Goal: Information Seeking & Learning: Find specific page/section

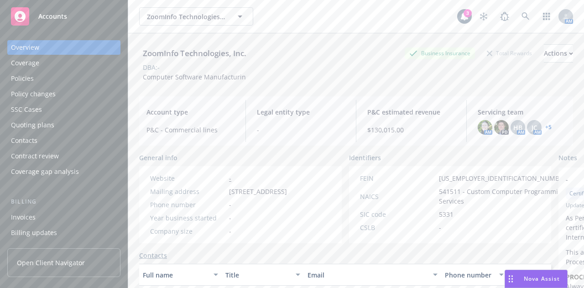
click at [133, 31] on div "ZoomInfo Technologies, Inc. ZoomInfo Technologies, Inc. 3 AM" at bounding box center [356, 16] width 456 height 33
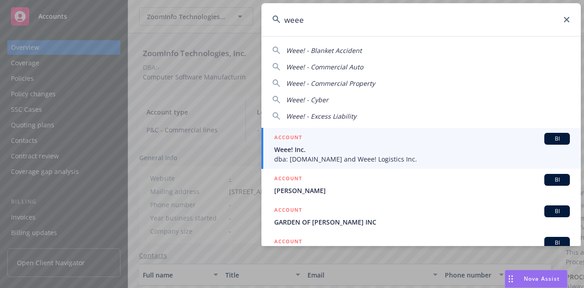
type input "weee"
click at [317, 147] on span "Weee! Inc." at bounding box center [422, 150] width 296 height 10
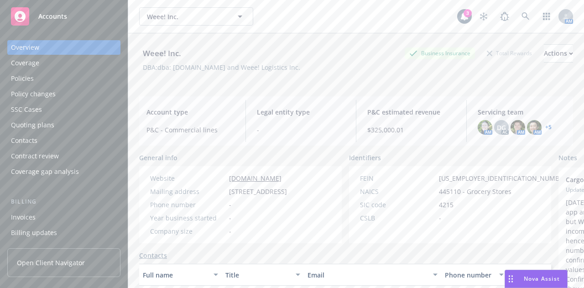
click at [64, 83] on div "Policies" at bounding box center [64, 78] width 106 height 15
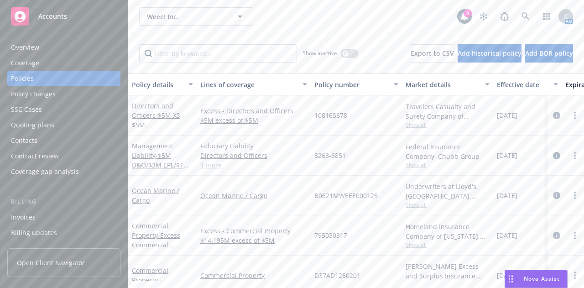
click at [60, 216] on div "Invoices" at bounding box center [64, 217] width 106 height 15
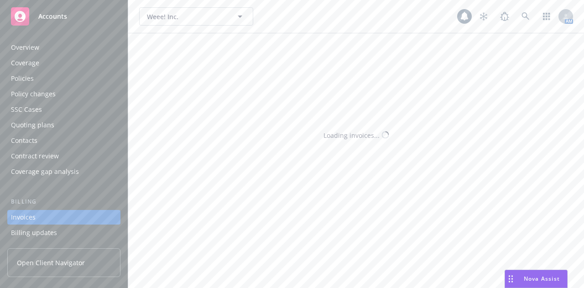
scroll to position [58, 0]
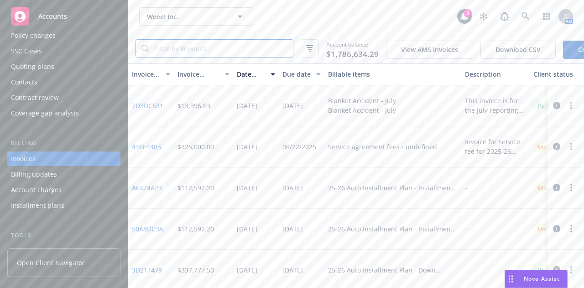
click at [209, 46] on input "search" at bounding box center [221, 48] width 144 height 17
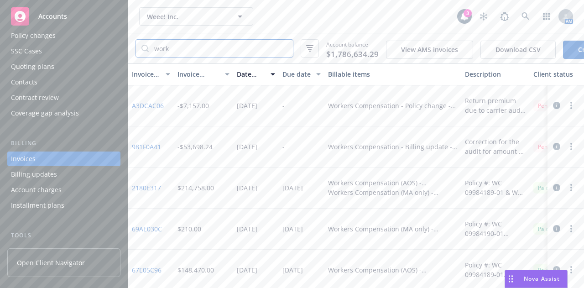
type input "work"
click at [254, 74] on button "Date issued" at bounding box center [256, 74] width 46 height 22
click at [257, 78] on div "Date issued" at bounding box center [251, 74] width 28 height 10
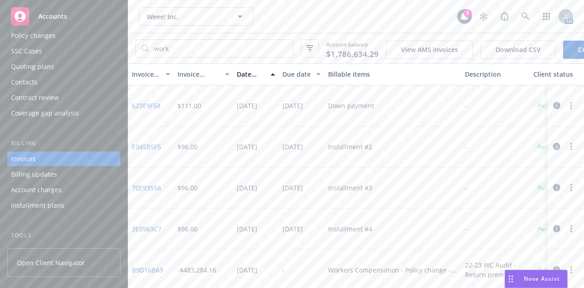
click at [247, 79] on div "Date issued" at bounding box center [251, 74] width 28 height 10
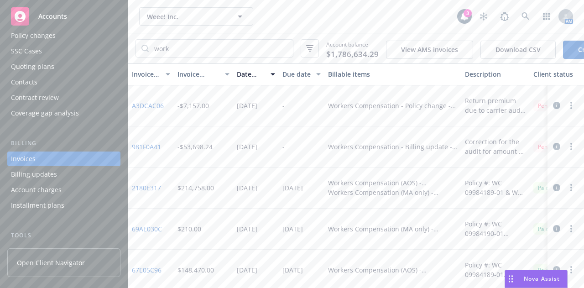
scroll to position [0, 0]
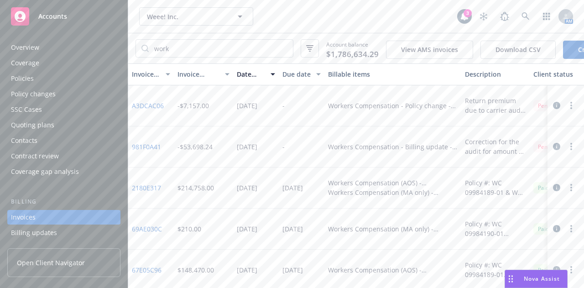
click at [26, 68] on div "Coverage" at bounding box center [25, 63] width 28 height 15
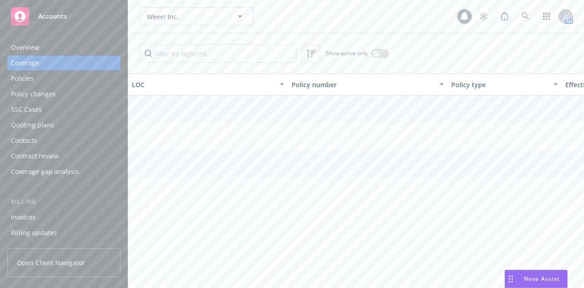
click at [38, 74] on div "Policies" at bounding box center [64, 78] width 106 height 15
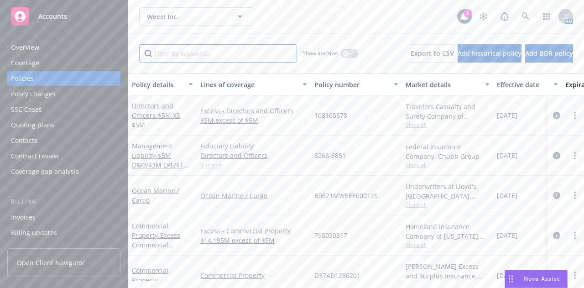
click at [226, 55] on input "Filter by keyword..." at bounding box center [218, 53] width 158 height 18
type input "work"
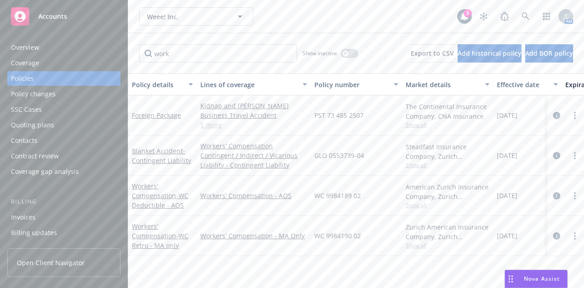
click at [258, 28] on div "Weee! Inc. Weee! Inc. 3 AM" at bounding box center [356, 16] width 456 height 33
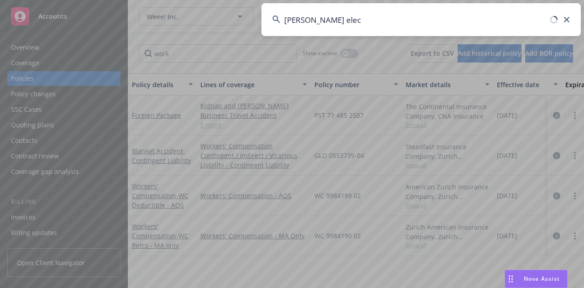
type input "[PERSON_NAME] elec"
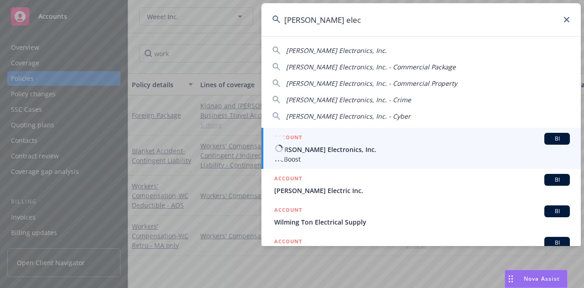
click at [363, 142] on div "ACCOUNT BI" at bounding box center [422, 139] width 296 height 12
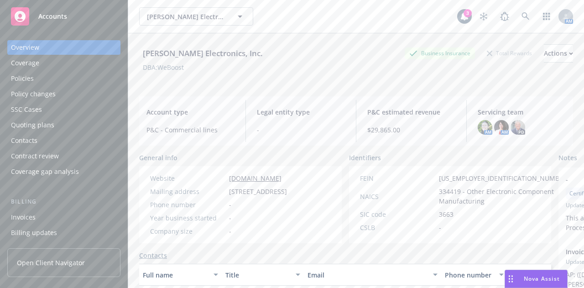
click at [328, 14] on div "[PERSON_NAME] Electronics, Inc. [PERSON_NAME] Electronics, Inc." at bounding box center [298, 16] width 318 height 18
click at [59, 83] on div "Policies" at bounding box center [64, 78] width 106 height 15
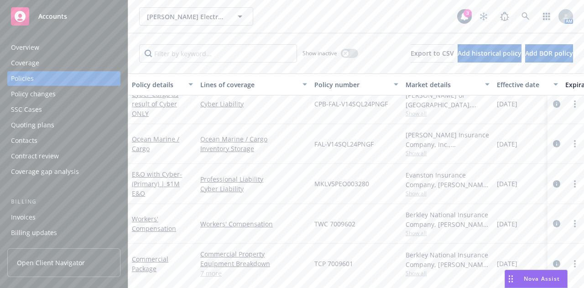
scroll to position [169, 0]
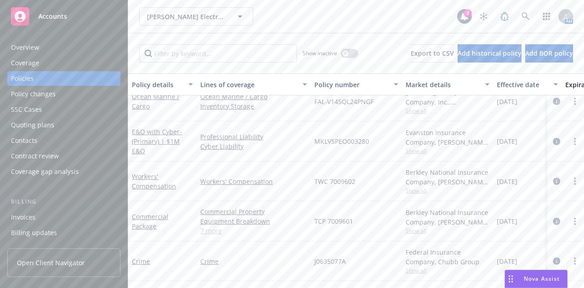
click at [336, 8] on div "[PERSON_NAME] Electronics, Inc. [PERSON_NAME] Electronics, Inc." at bounding box center [298, 16] width 318 height 18
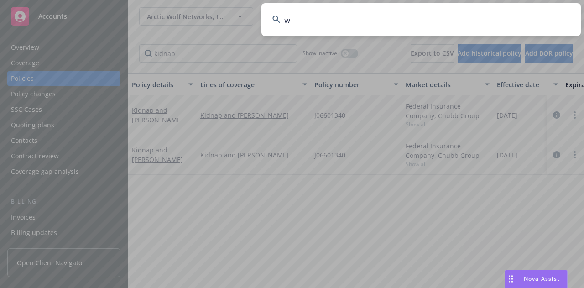
scroll to position [0, 206]
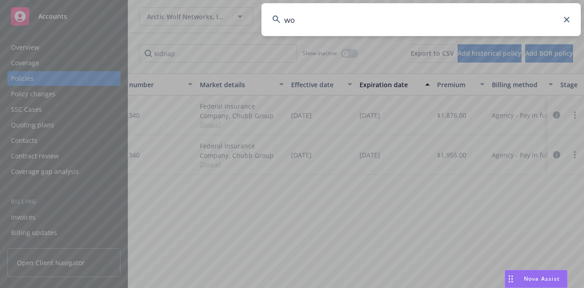
type input "wor"
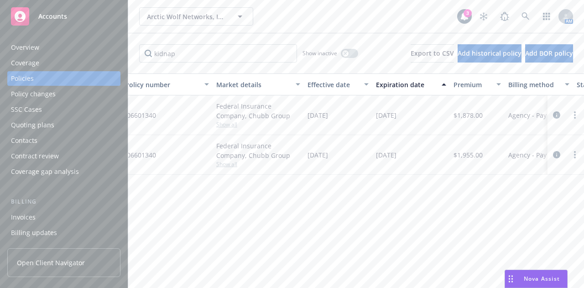
scroll to position [0, 189]
click at [331, 29] on div "Arctic Wolf Networks, Inc. Arctic Wolf Networks, Inc. 3 AM" at bounding box center [356, 16] width 456 height 33
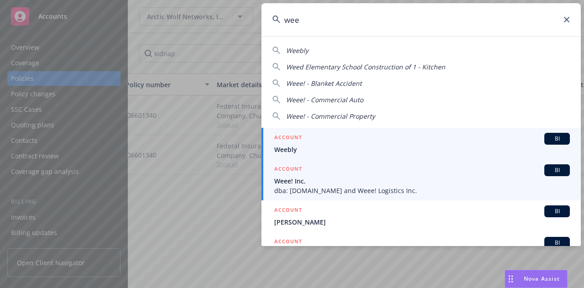
type input "wee"
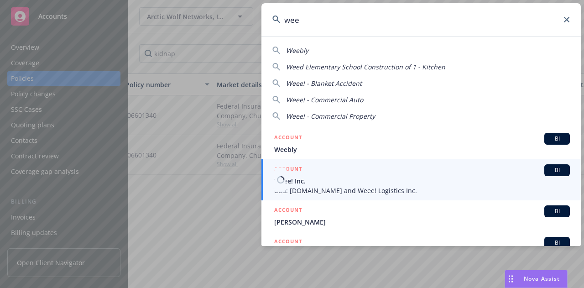
click at [311, 179] on span "Weee! Inc." at bounding box center [422, 181] width 296 height 10
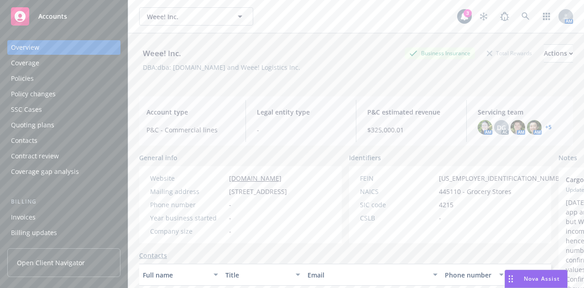
click at [59, 77] on div "Policies" at bounding box center [64, 78] width 106 height 15
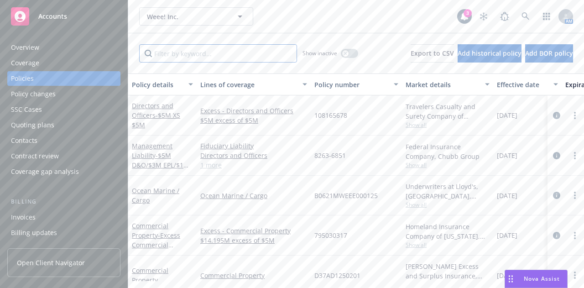
click at [222, 57] on input "Filter by keyword..." at bounding box center [218, 53] width 158 height 18
type input "work"
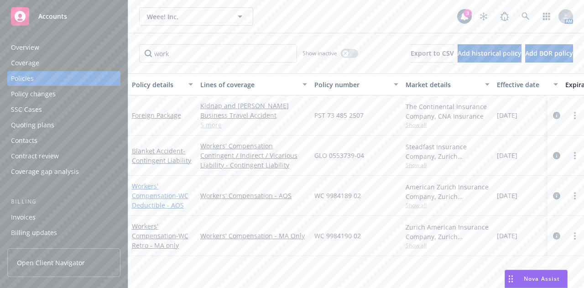
click at [151, 193] on link "Workers' Compensation - WC Deductible - AOS" at bounding box center [160, 196] width 57 height 28
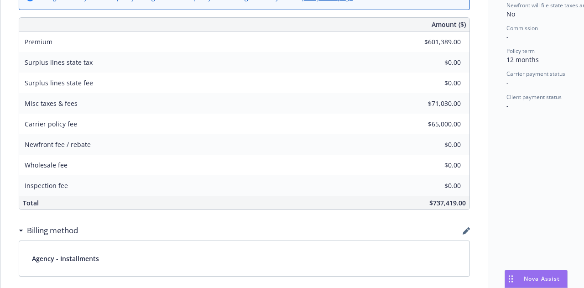
scroll to position [404, 0]
click at [502, 158] on div "Status Active Effective dates 08/24/2025 - 08/24/2026 Producer(s) Rod Sockolov …" at bounding box center [558, 215] width 139 height 1133
